Goal: Find specific page/section: Find specific page/section

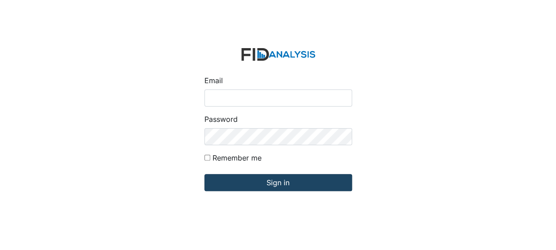
type input "[EMAIL_ADDRESS][DOMAIN_NAME]"
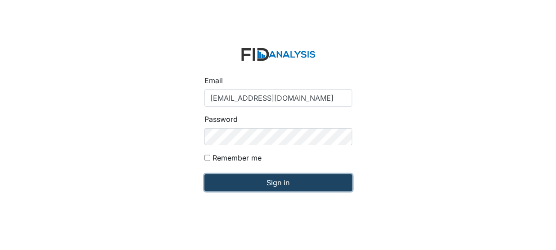
click at [219, 179] on input "Sign in" at bounding box center [278, 182] width 148 height 17
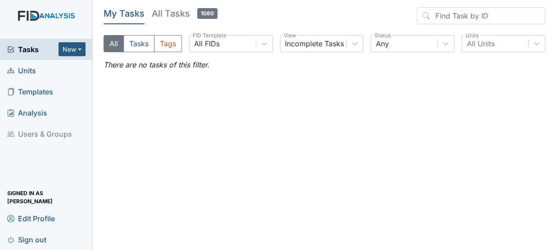
click at [30, 72] on span "Units" at bounding box center [21, 70] width 29 height 14
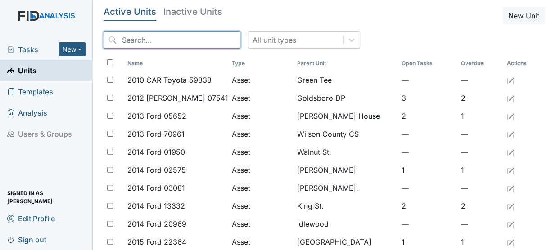
click at [123, 34] on input "search" at bounding box center [172, 40] width 137 height 17
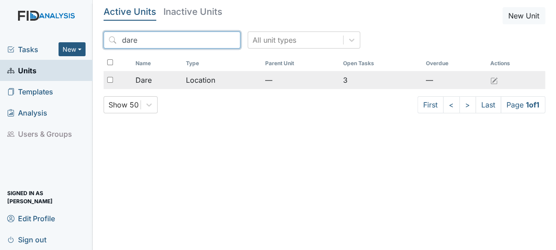
type input "dare"
click at [160, 77] on div "Dare" at bounding box center [157, 80] width 44 height 11
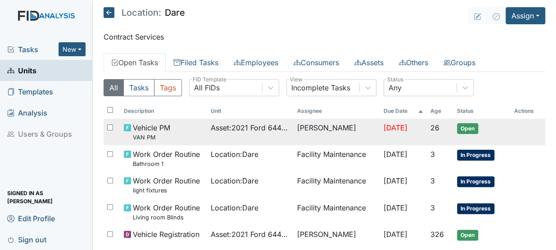
scroll to position [39, 0]
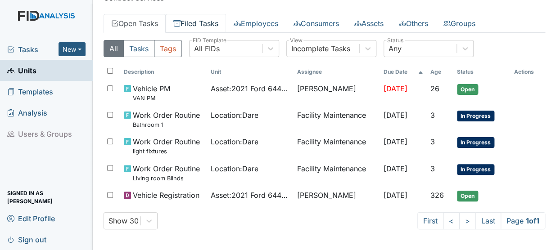
click at [189, 27] on link "Filed Tasks" at bounding box center [196, 23] width 60 height 19
